Goal: Transaction & Acquisition: Obtain resource

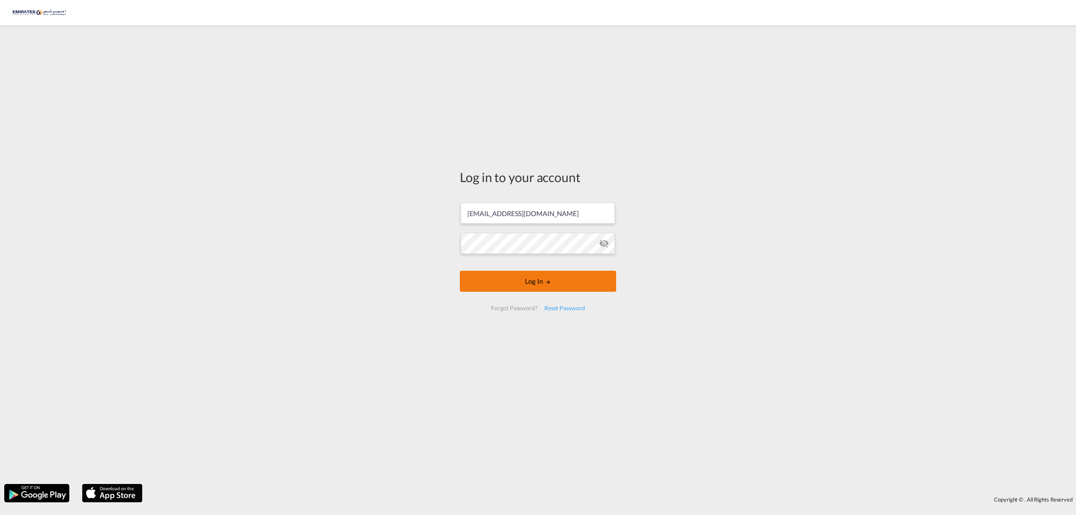
click at [534, 286] on body "Log in to your account [EMAIL_ADDRESS][DOMAIN_NAME] Email field is required Pas…" at bounding box center [538, 257] width 1076 height 515
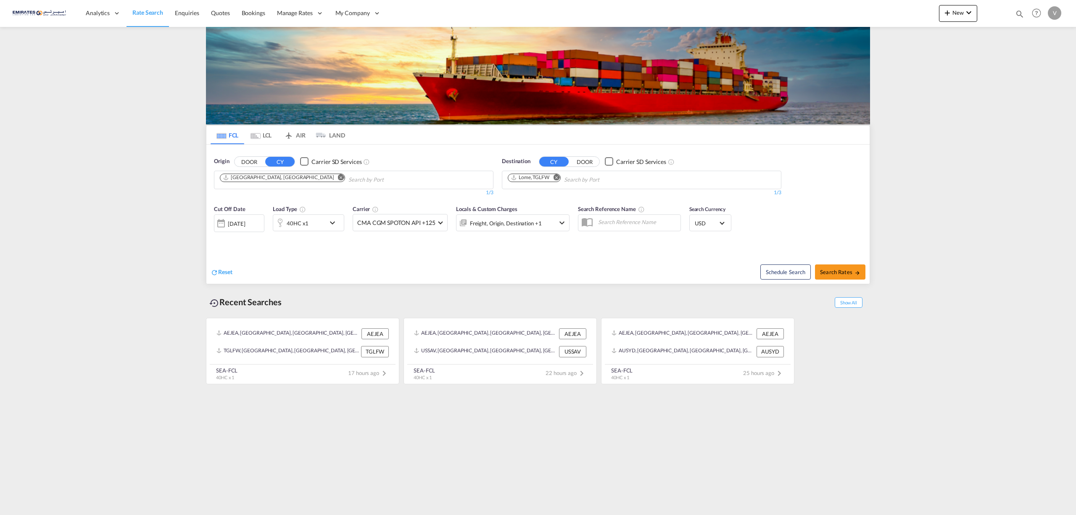
click at [557, 179] on md-icon "Remove" at bounding box center [556, 177] width 6 height 6
type input "monrovi"
click at [537, 200] on div "Monrovi a [GEOGRAPHIC_DATA] LRMLW" at bounding box center [573, 199] width 160 height 25
click at [823, 268] on button "Search Rates" at bounding box center [840, 271] width 50 height 15
type input "AEJEA to LRMLW / [DATE]"
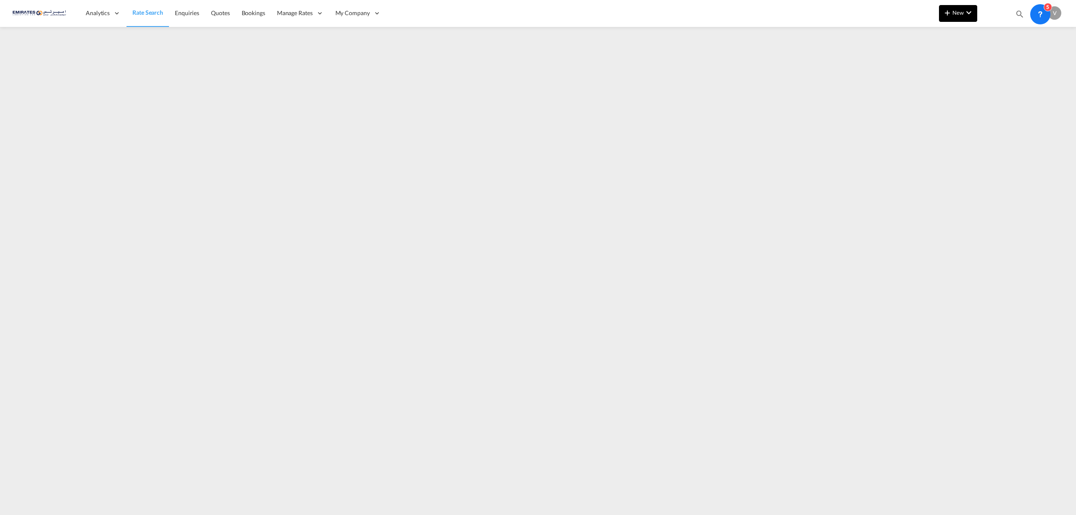
click at [966, 14] on md-icon "icon-chevron-down" at bounding box center [968, 13] width 10 height 10
click at [997, 63] on span "Ratesheet" at bounding box center [992, 63] width 9 height 17
click at [141, 16] on span "Rate Search" at bounding box center [147, 13] width 30 height 8
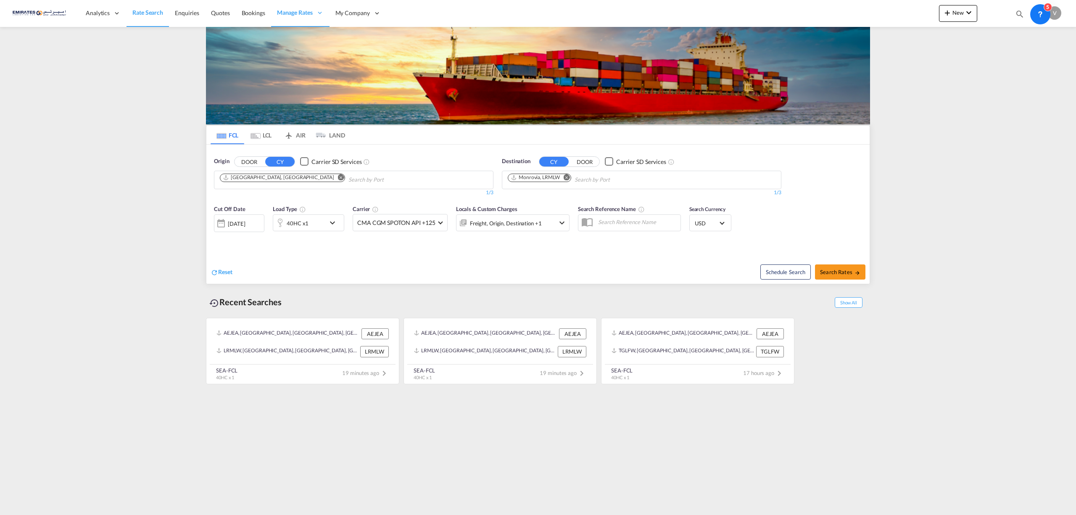
click at [143, 14] on span "Rate Search" at bounding box center [147, 12] width 31 height 7
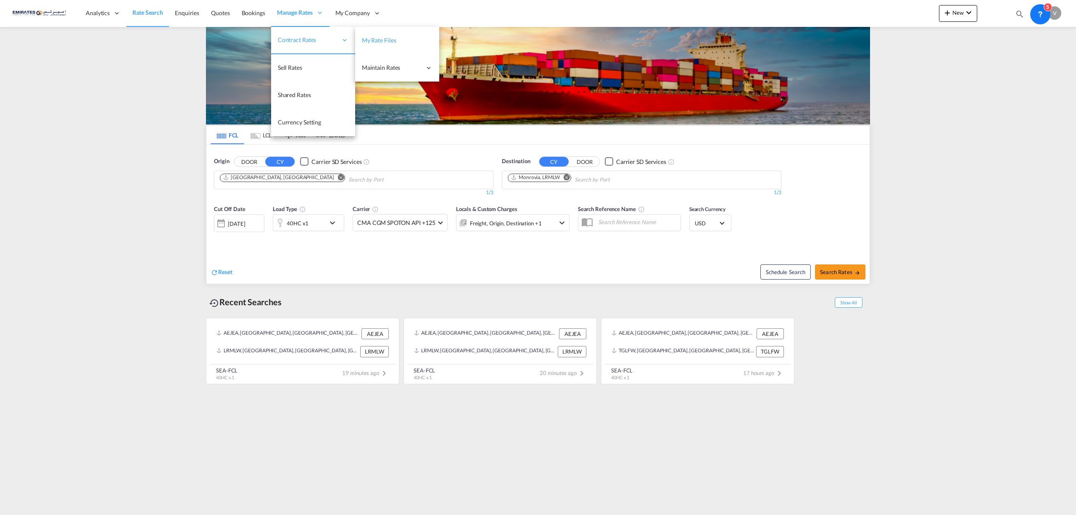
click at [369, 35] on link "My Rate Files" at bounding box center [397, 40] width 84 height 27
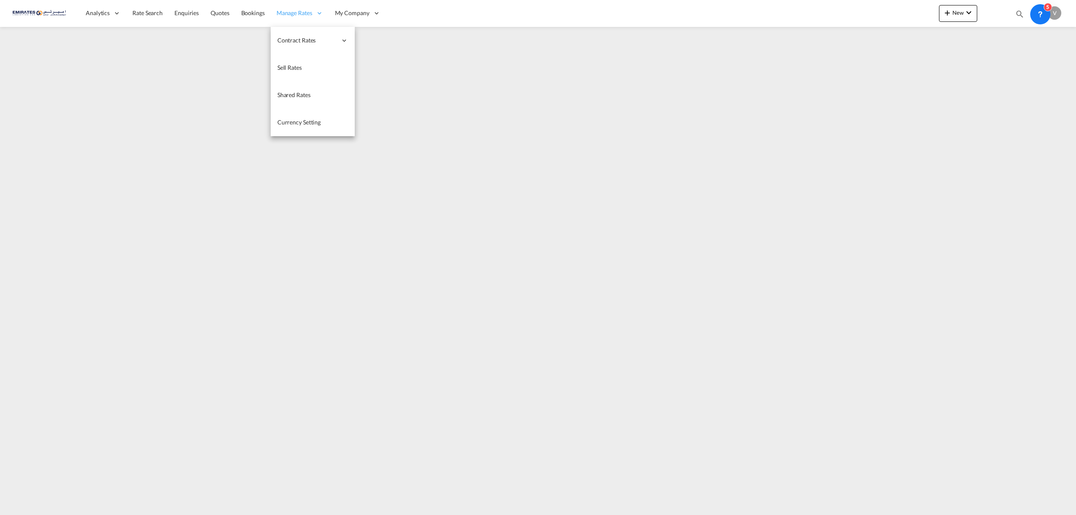
click at [290, 16] on span "Manage Rates" at bounding box center [294, 13] width 36 height 8
click at [145, 13] on span "Rate Search" at bounding box center [147, 12] width 30 height 7
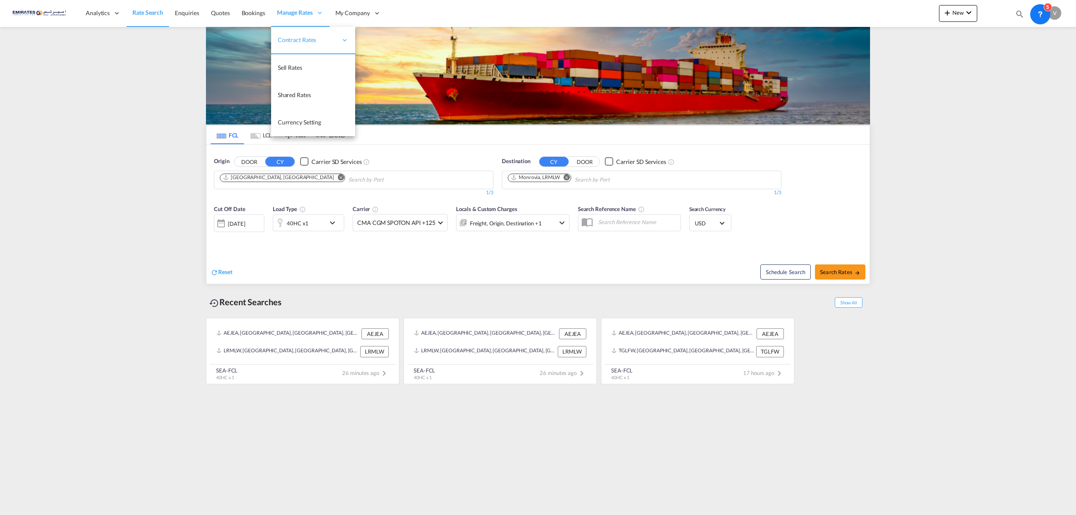
click at [288, 12] on span "Manage Rates" at bounding box center [295, 12] width 36 height 8
click at [383, 37] on span "My Rate Files" at bounding box center [379, 40] width 34 height 7
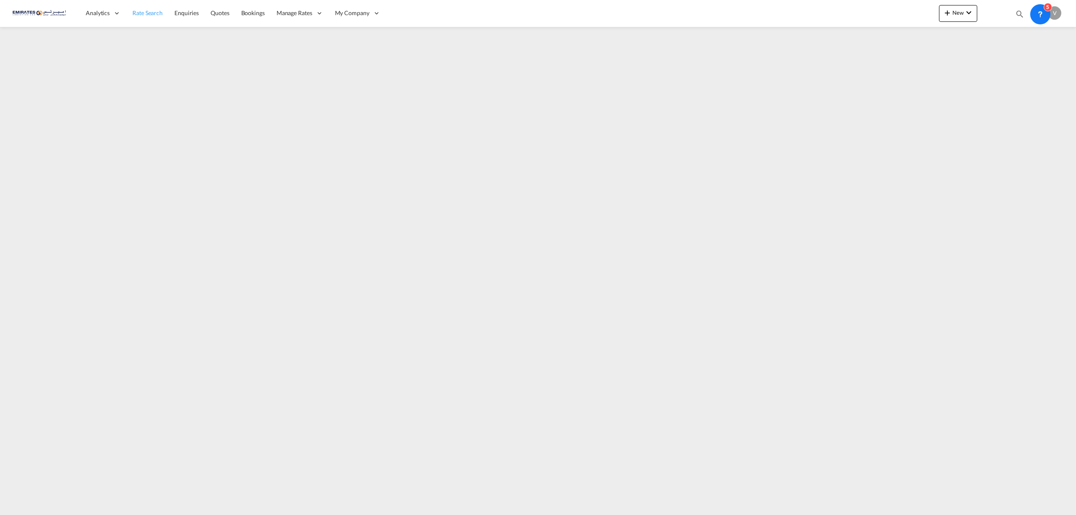
click at [137, 12] on span "Rate Search" at bounding box center [147, 12] width 30 height 7
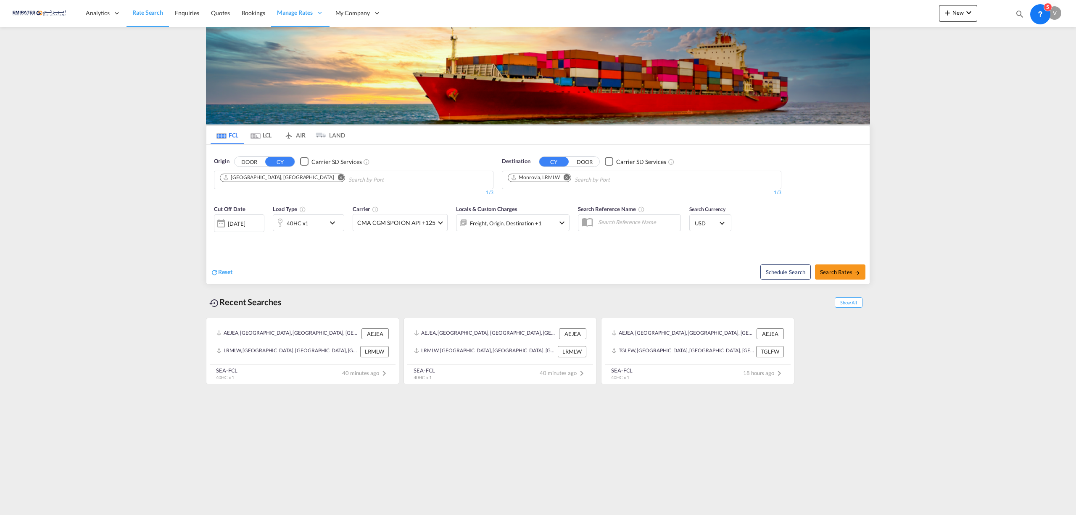
click at [567, 175] on md-icon "Remove" at bounding box center [566, 177] width 6 height 6
type input "aqaba"
click at [531, 222] on div "Aqaba Jordan JOAQB" at bounding box center [573, 224] width 160 height 25
click at [850, 273] on span "Search Rates" at bounding box center [840, 271] width 40 height 7
type input "AEJEA to JOAQB / [DATE]"
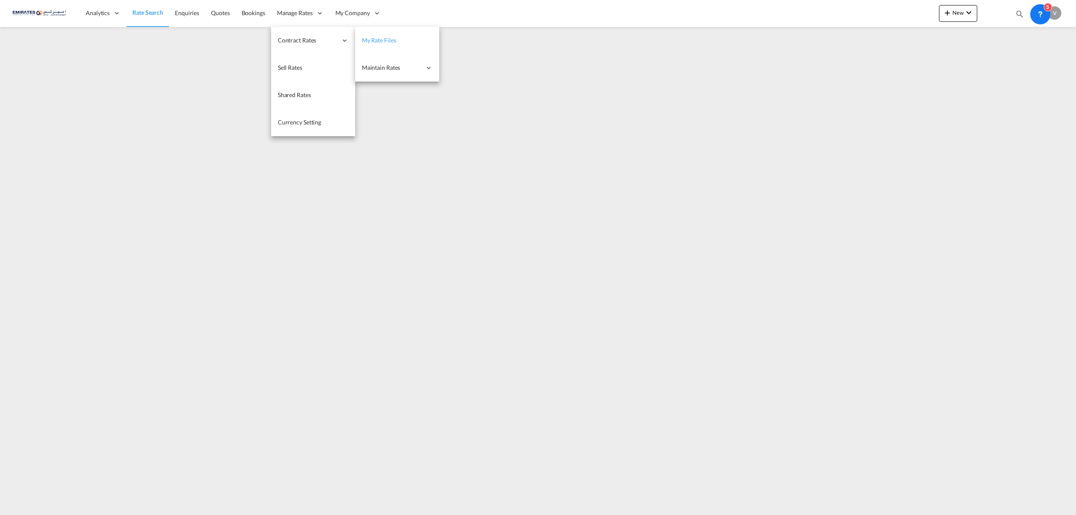
click at [392, 37] on span "My Rate Files" at bounding box center [379, 40] width 34 height 7
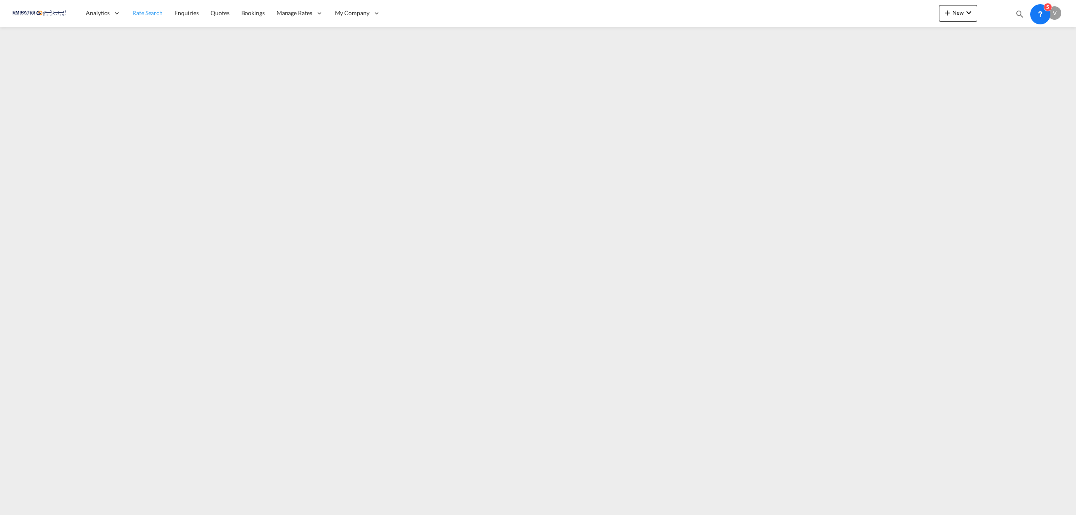
click at [152, 14] on span "Rate Search" at bounding box center [147, 12] width 30 height 7
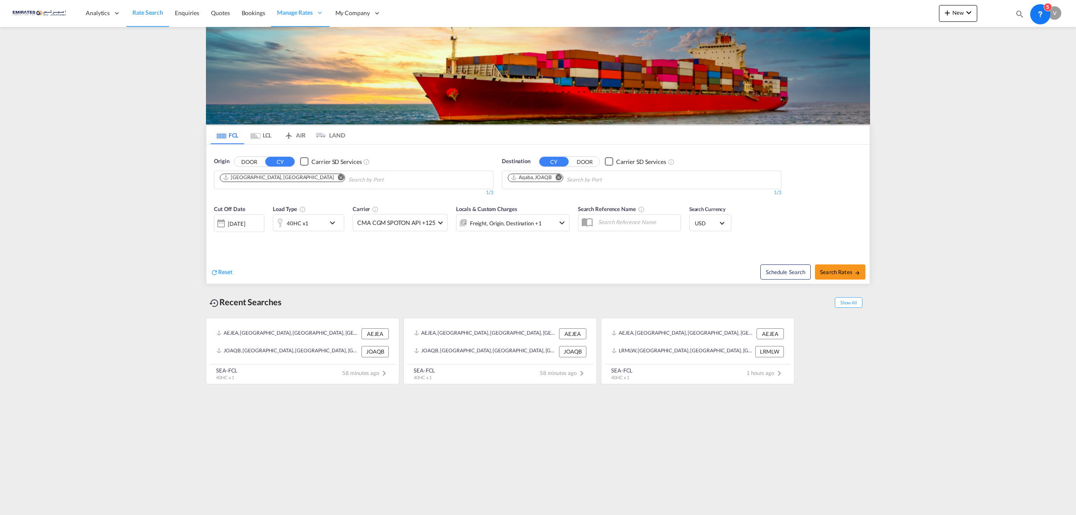
click at [560, 177] on md-icon "Remove" at bounding box center [558, 177] width 6 height 6
type input "[GEOGRAPHIC_DATA]"
click at [528, 223] on div "Colombo [GEOGRAPHIC_DATA] LKCMB" at bounding box center [573, 224] width 160 height 25
click at [231, 227] on div "[DATE]" at bounding box center [236, 224] width 17 height 8
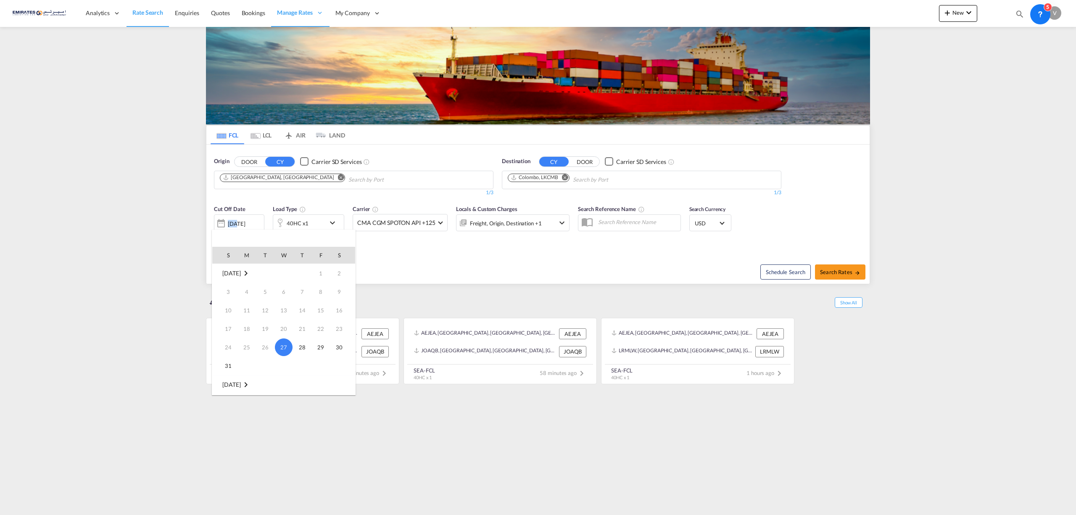
scroll to position [112, 0]
click at [289, 291] on span "3" at bounding box center [283, 291] width 17 height 17
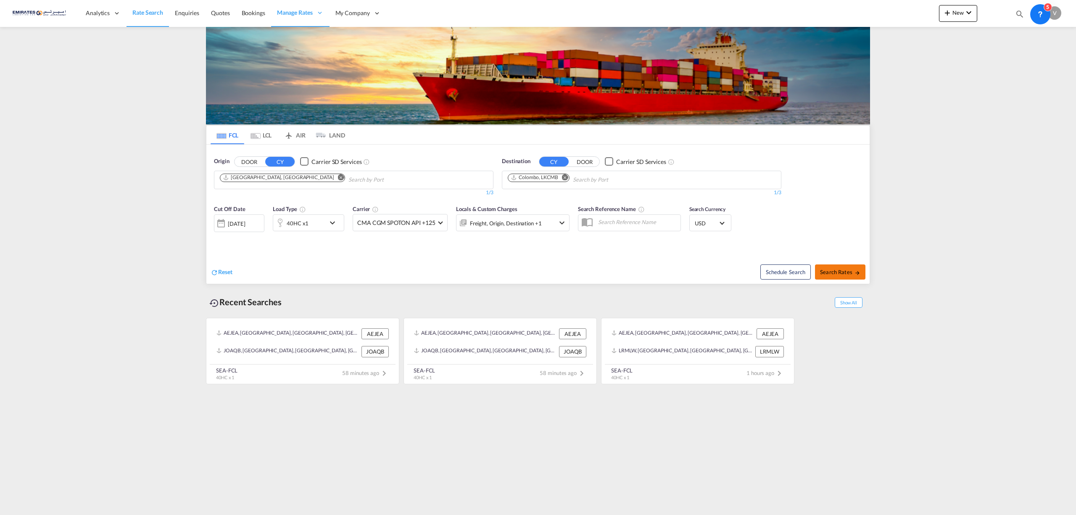
click at [844, 269] on span "Search Rates" at bounding box center [840, 271] width 40 height 7
type input "AEJEA to LKCMB / [DATE]"
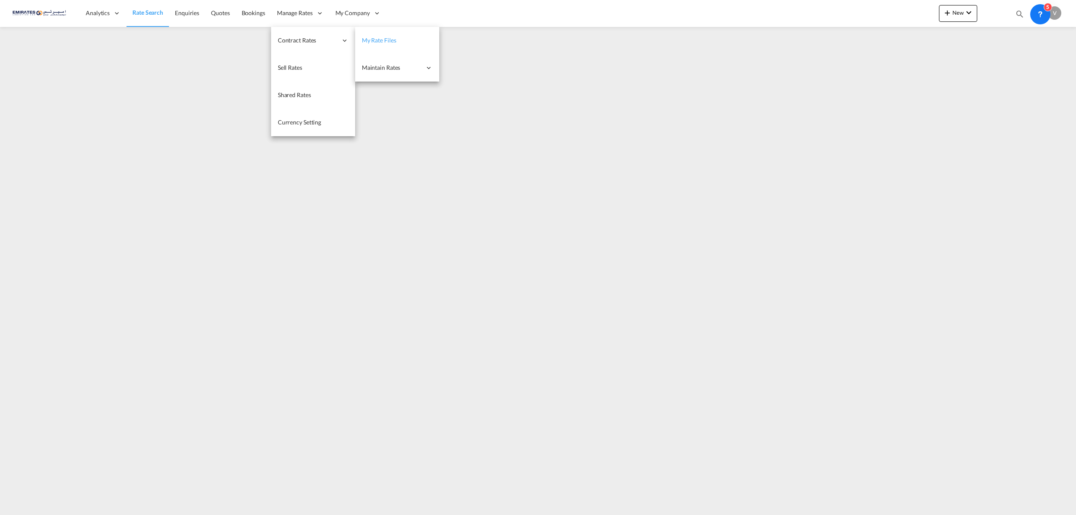
click at [387, 42] on span "My Rate Files" at bounding box center [379, 40] width 34 height 7
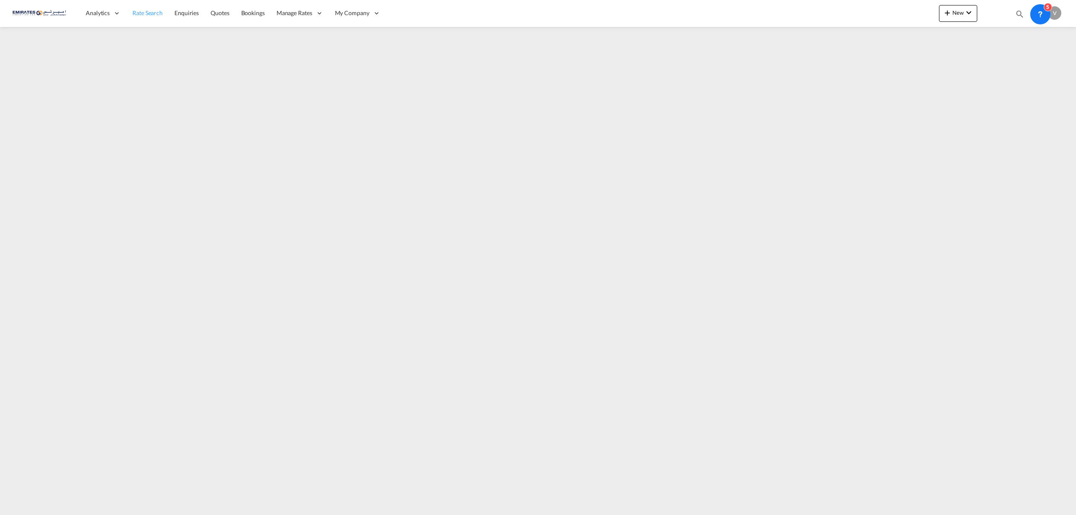
click at [140, 12] on span "Rate Search" at bounding box center [147, 12] width 30 height 7
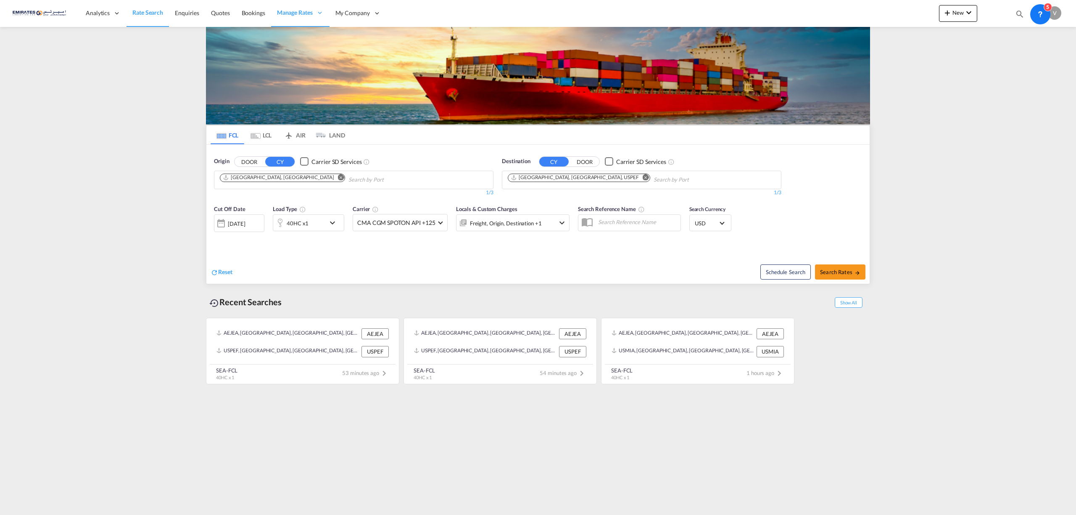
click at [642, 177] on md-icon "Remove" at bounding box center [645, 177] width 6 height 6
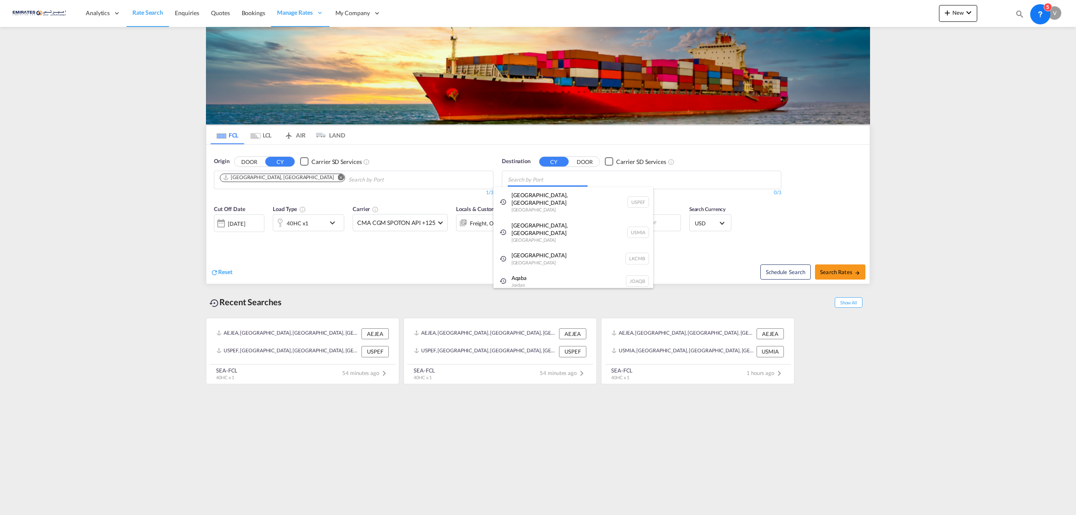
click at [525, 181] on body "Analytics Reports Dashboard Rate Search Enquiries Quotes Bookings" at bounding box center [538, 257] width 1076 height 515
click at [221, 226] on div at bounding box center [220, 223] width 13 height 17
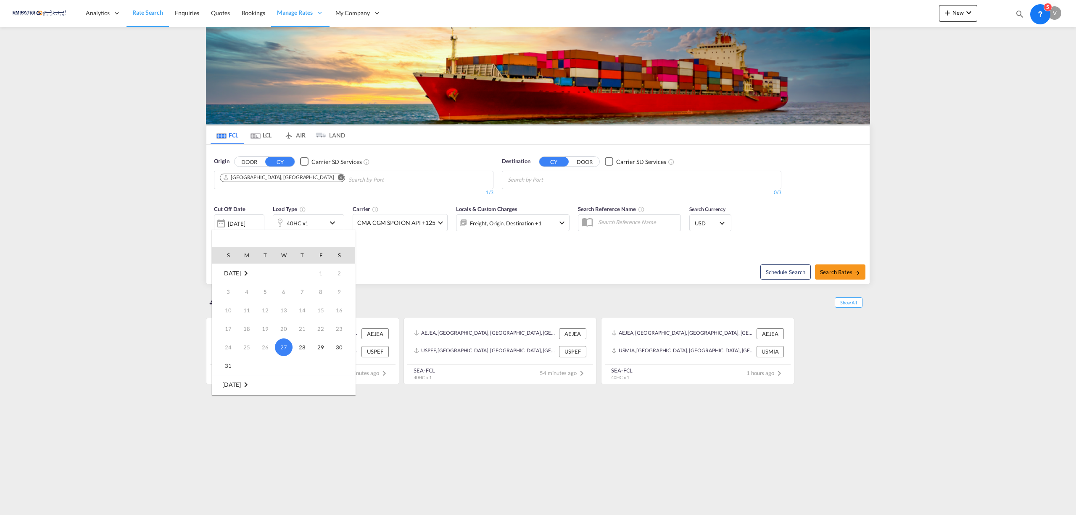
scroll to position [112, 0]
click at [284, 289] on span "3" at bounding box center [283, 291] width 17 height 17
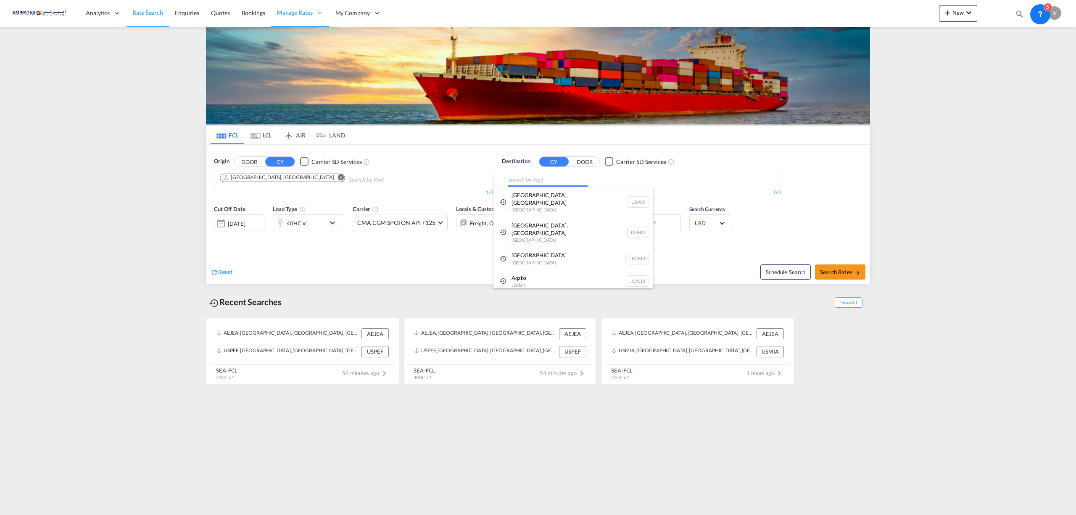
click at [525, 176] on body "Analytics Reports Dashboard Rate Search Enquiries Quotes Bookings" at bounding box center [538, 257] width 1076 height 515
type input "[GEOGRAPHIC_DATA]"
click at [530, 228] on div "Colombo [GEOGRAPHIC_DATA] LKCMB" at bounding box center [573, 224] width 160 height 25
click at [837, 276] on button "Search Rates" at bounding box center [840, 271] width 50 height 15
type input "AEJEA to LKCMB / [DATE]"
